Goal: Find specific page/section: Find specific page/section

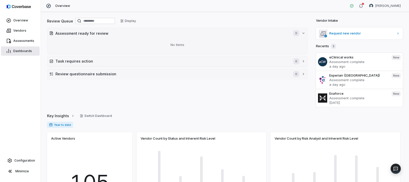
click at [19, 50] on span "Dashboards" at bounding box center [22, 51] width 19 height 4
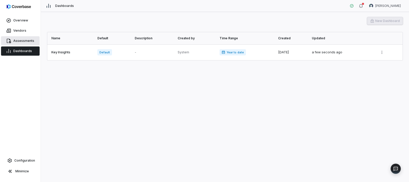
click at [19, 43] on span "Assessments" at bounding box center [23, 41] width 21 height 4
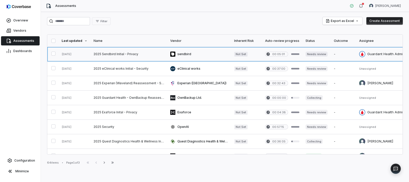
click at [123, 54] on link at bounding box center [129, 54] width 77 height 14
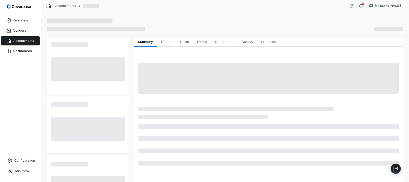
click at [19, 41] on span "Assessments" at bounding box center [23, 41] width 21 height 4
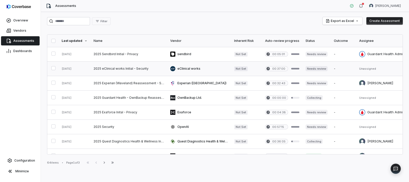
click at [143, 69] on link at bounding box center [129, 69] width 77 height 14
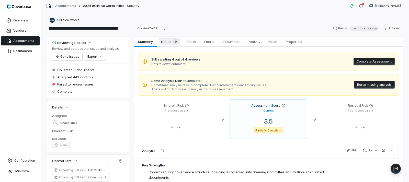
click at [165, 42] on span "Issues 9" at bounding box center [169, 41] width 21 height 7
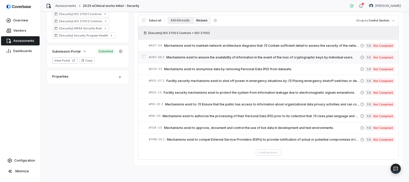
scroll to position [142, 0]
